Goal: Find specific page/section: Find specific page/section

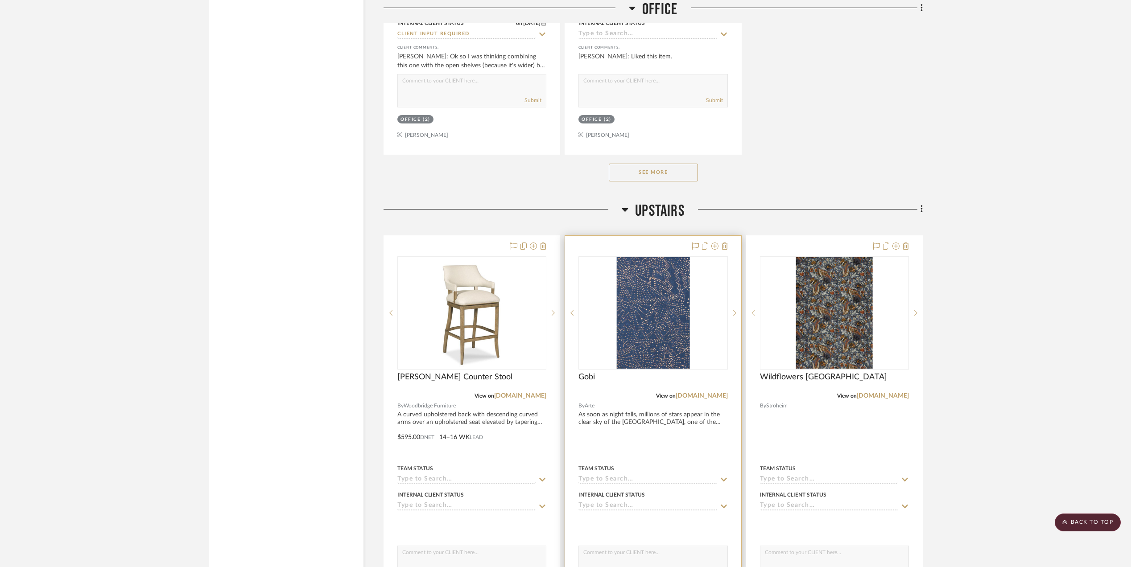
scroll to position [1470, 0]
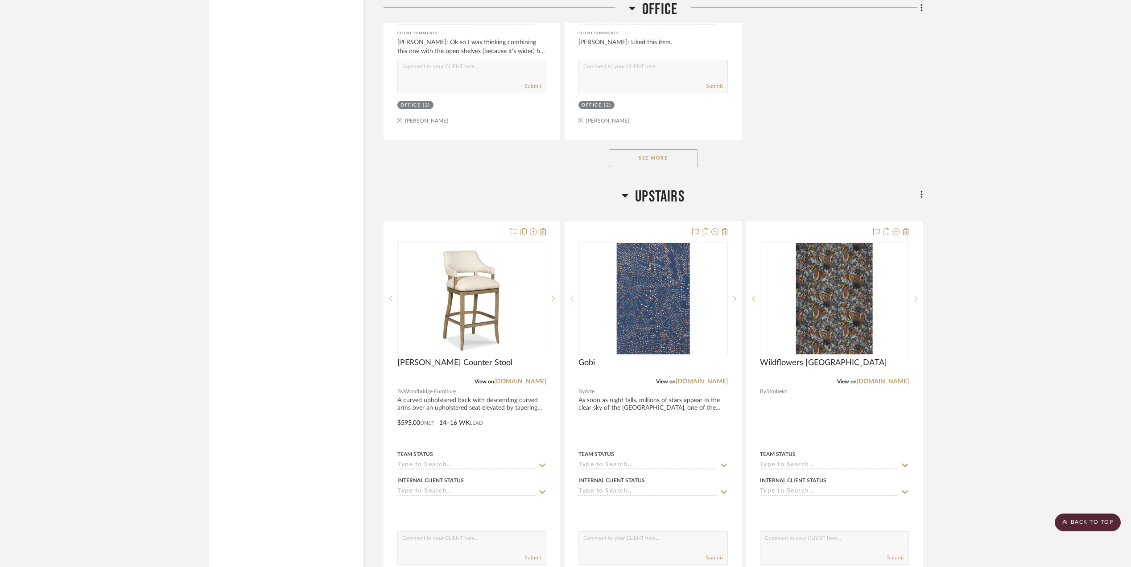
click at [664, 161] on button "See More" at bounding box center [653, 158] width 89 height 18
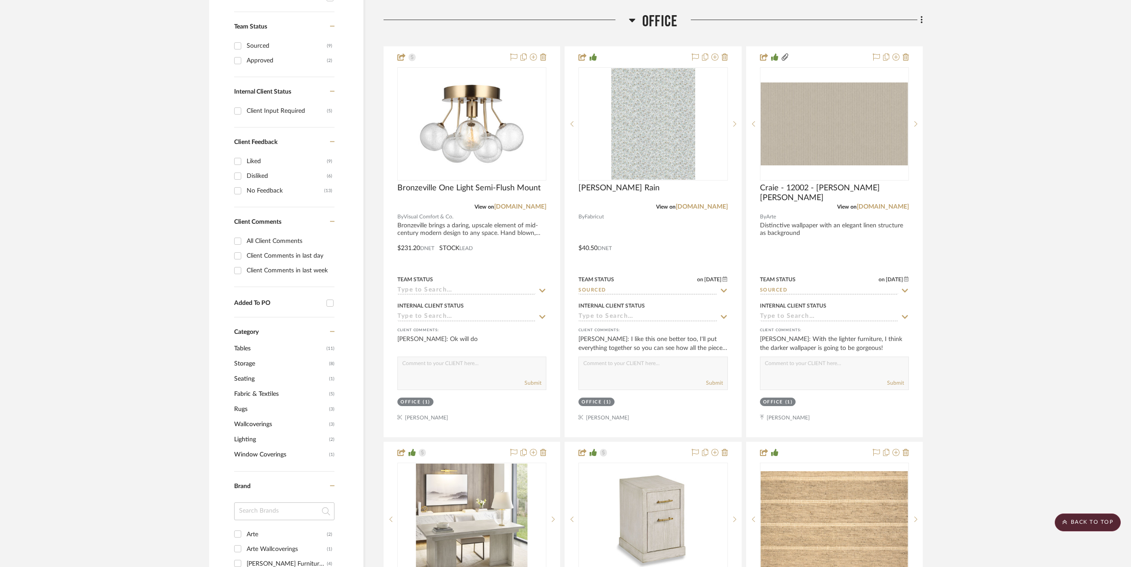
scroll to position [400, 0]
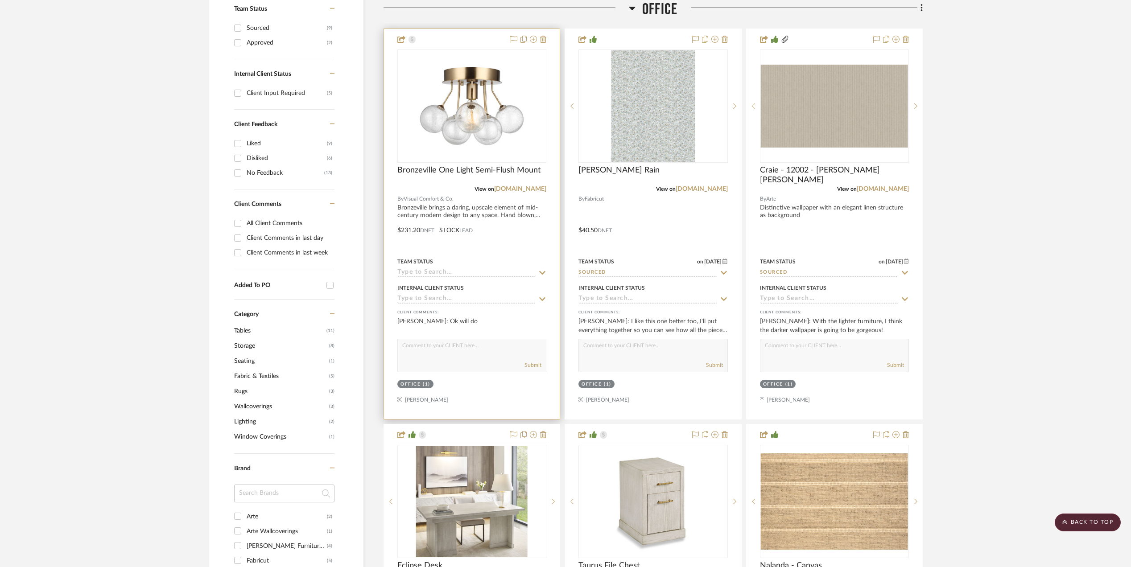
click at [0, 0] on img at bounding box center [0, 0] width 0 height 0
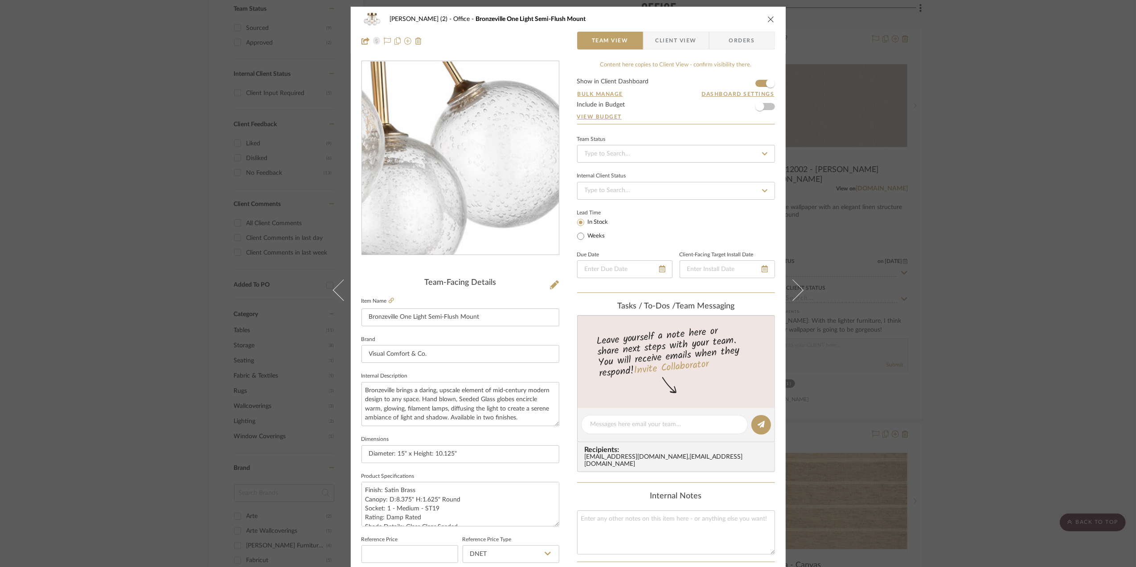
click at [507, 184] on img "0" at bounding box center [460, 158] width 193 height 193
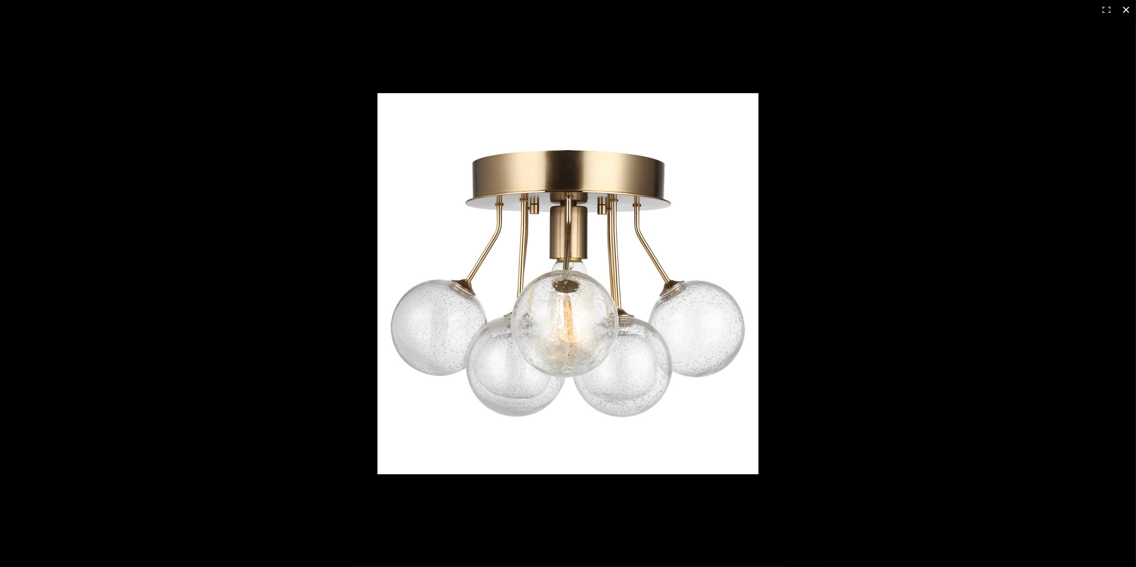
click at [1126, 6] on button at bounding box center [1127, 10] width 20 height 20
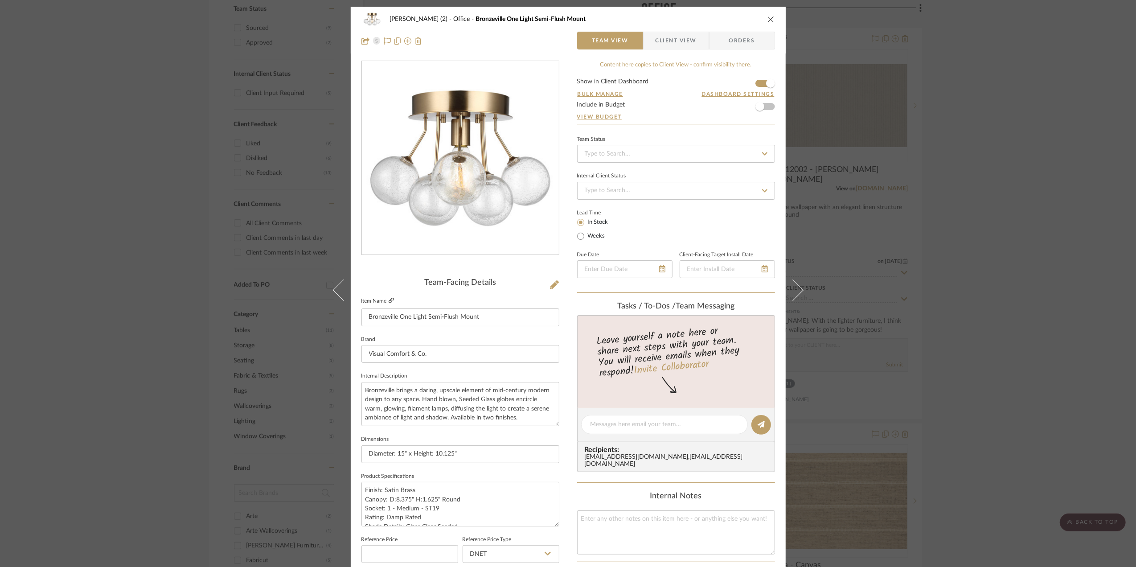
click at [389, 301] on icon at bounding box center [391, 300] width 5 height 5
click at [768, 18] on icon "close" at bounding box center [771, 19] width 7 height 7
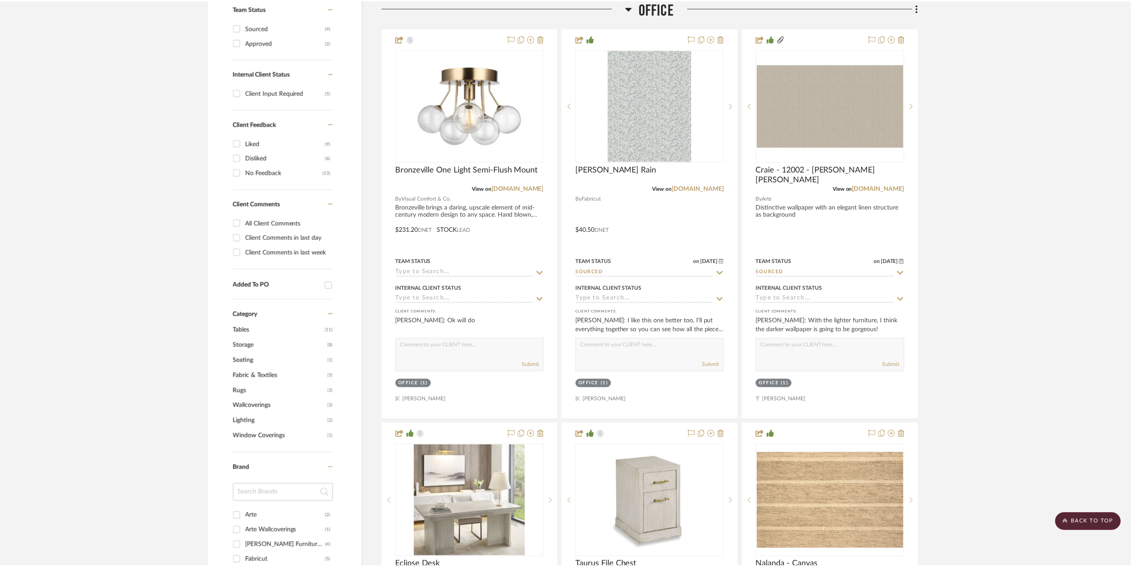
scroll to position [400, 0]
